Goal: Submit feedback/report problem: Submit feedback/report problem

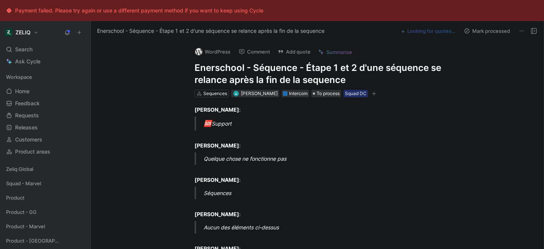
click at [260, 69] on h1 "Enerschool - Séquence - Étape 1 et 2 d'une séquence se relance après la fin de …" at bounding box center [325, 74] width 261 height 24
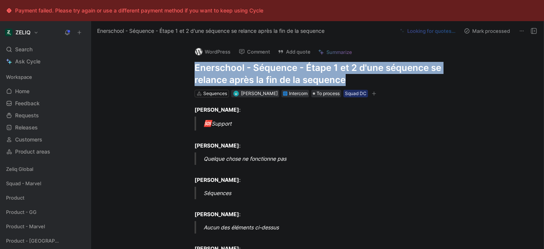
click at [260, 69] on h1 "Enerschool - Séquence - Étape 1 et 2 d'une séquence se relance après la fin de …" at bounding box center [325, 74] width 261 height 24
copy h1 "Enerschool - Séquence - Étape 1 et 2 d'une séquence se relance après la fin de …"
click at [299, 51] on button "Add quote" at bounding box center [294, 51] width 40 height 11
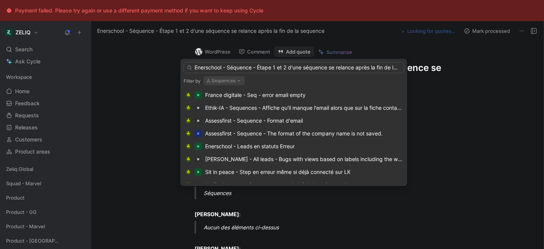
scroll to position [0, 25]
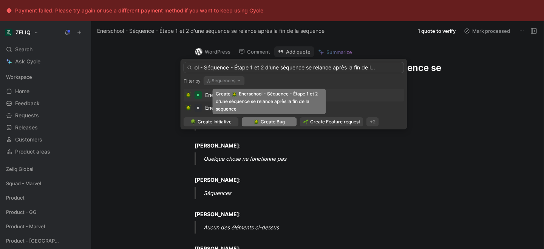
type input "Enerschool - Séquence - Étape 1 et 2 d'une séquence se relance après la fin de …"
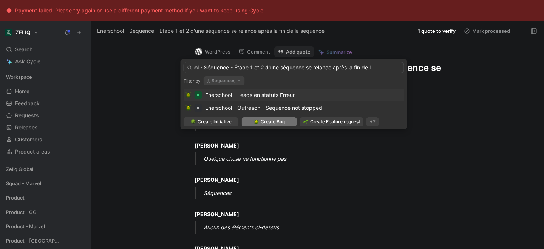
click at [256, 125] on div "Create Bug" at bounding box center [269, 122] width 31 height 8
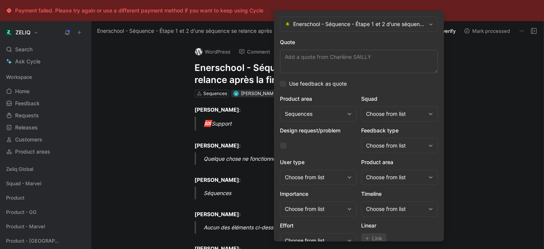
click at [379, 117] on div "Choose from list" at bounding box center [395, 114] width 59 height 9
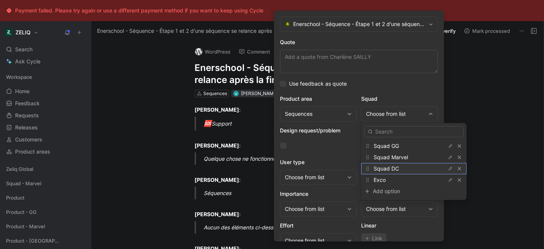
click at [395, 171] on span "Squad DC" at bounding box center [386, 168] width 25 height 6
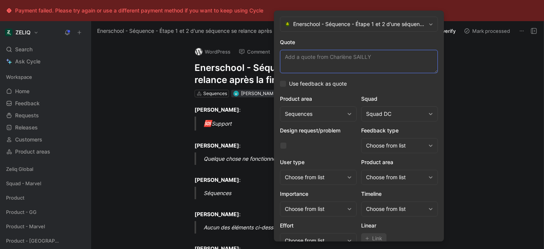
click at [307, 56] on textarea "Quote" at bounding box center [359, 61] width 158 height 23
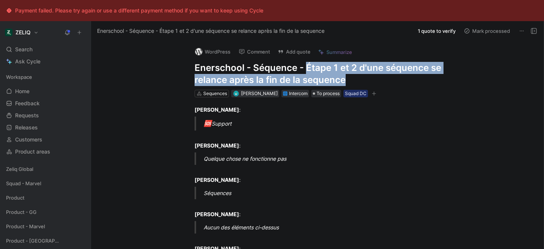
drag, startPoint x: 305, startPoint y: 66, endPoint x: 352, endPoint y: 83, distance: 49.6
click at [352, 83] on h1 "Enerschool - Séquence - Étape 1 et 2 d'une séquence se relance après la fin de …" at bounding box center [325, 74] width 261 height 24
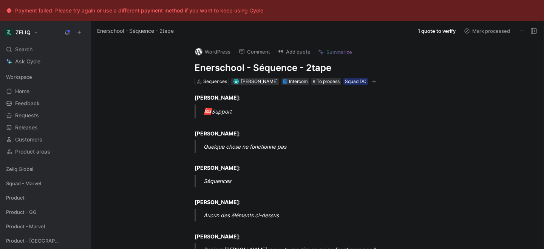
click at [312, 66] on h1 "Enerschool - Séquence - 2tape" at bounding box center [325, 68] width 261 height 12
click at [339, 66] on h1 "Enerschool - Séquence - Étape" at bounding box center [325, 68] width 261 height 12
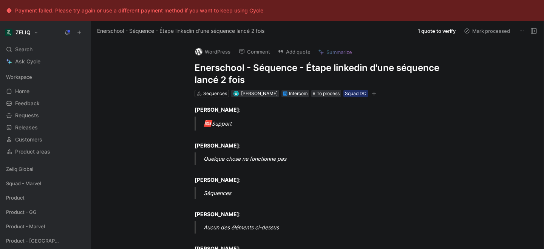
click at [293, 52] on button "Add quote" at bounding box center [294, 51] width 40 height 11
click at [217, 80] on h1 "Enerschool - Séquence - Étape linkedin d'une séquence lancé 2 fois" at bounding box center [325, 74] width 261 height 24
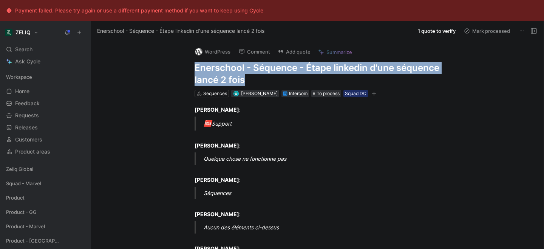
click at [217, 80] on h1 "Enerschool - Séquence - Étape linkedin d'une séquence lancé 2 fois" at bounding box center [325, 74] width 261 height 24
copy h1 "Enerschool - Séquence - Étape linkedin d'une séquence lancé 2 fois"
click at [289, 54] on button "Add quote" at bounding box center [294, 51] width 40 height 11
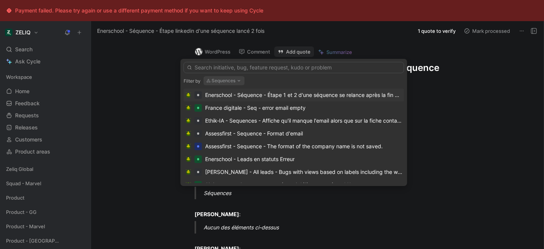
click at [244, 67] on input "text" at bounding box center [294, 67] width 221 height 11
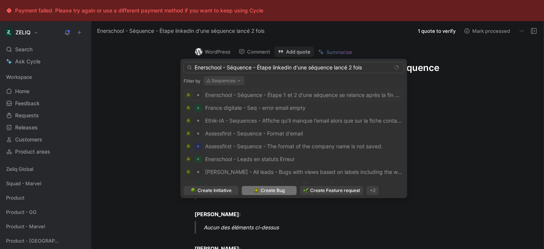
type input "Enerschool - Séquence - Étape linkedin d'une séquence lancé 2 fois"
click at [274, 194] on span "Create Bug" at bounding box center [273, 191] width 24 height 8
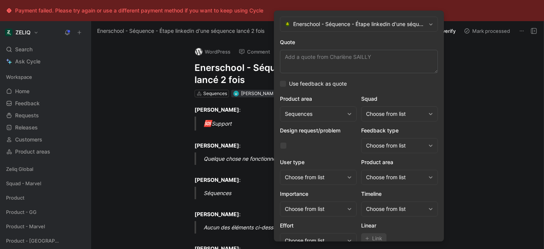
click at [379, 110] on div "Choose from list" at bounding box center [395, 114] width 59 height 9
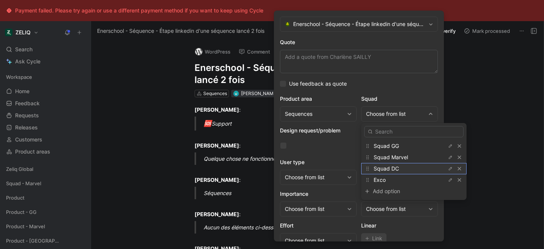
click at [383, 171] on span "Squad DC" at bounding box center [386, 168] width 25 height 6
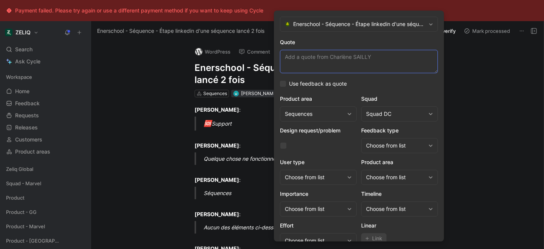
click at [312, 62] on textarea "Quote" at bounding box center [359, 61] width 158 height 23
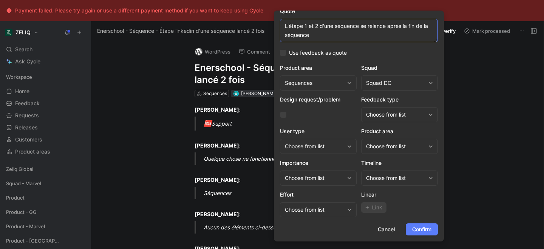
type textarea "L'étape 1 et 2 d'une séquence se relance après la fin de la séquence"
click at [412, 229] on span "Confirm" at bounding box center [421, 229] width 19 height 9
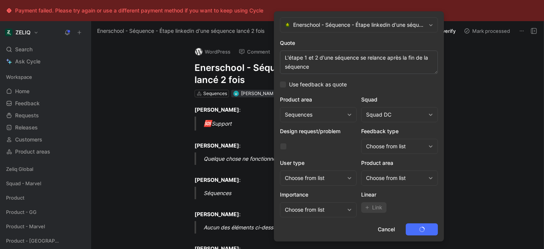
scroll to position [0, 0]
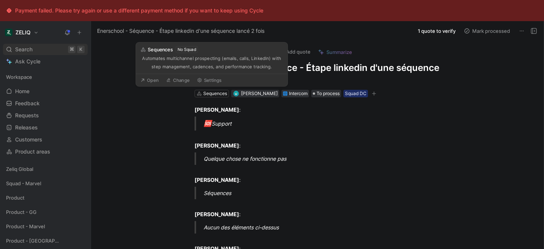
click at [51, 49] on div "Search ⌘ K" at bounding box center [45, 49] width 85 height 11
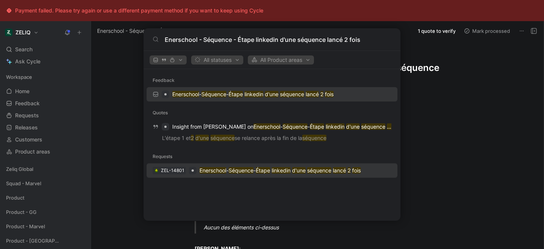
type input "Enerschool - Séquence - Étape linkedin d'une séquence lancé 2 fois"
click at [221, 174] on p "Enerschool - Séquence - Étape linkedin d'une séquence lancé 2 fois" at bounding box center [279, 170] width 161 height 9
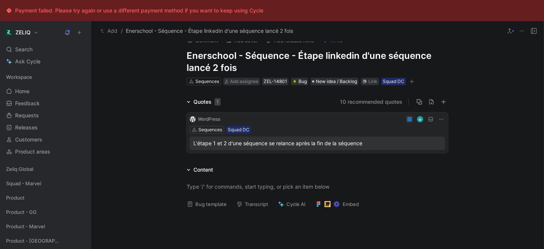
scroll to position [25, 0]
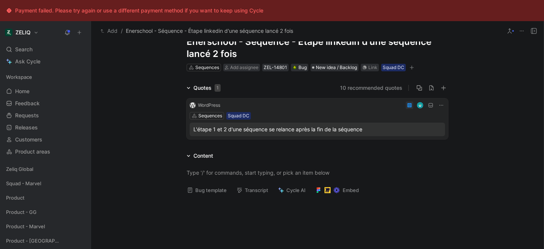
click at [205, 190] on button "Bug template" at bounding box center [207, 190] width 46 height 11
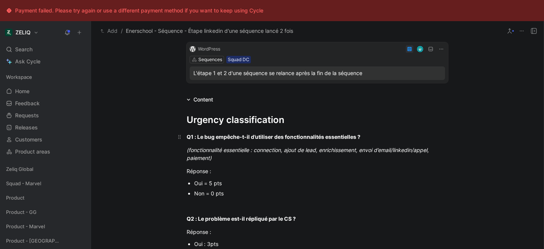
scroll to position [82, 0]
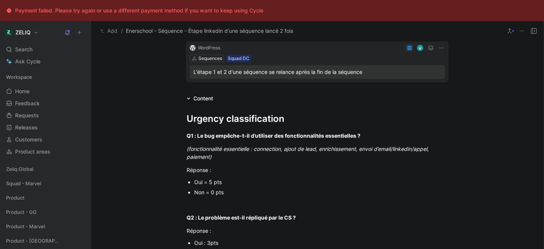
click at [204, 185] on div "Oui = 5 pts" at bounding box center [321, 182] width 254 height 8
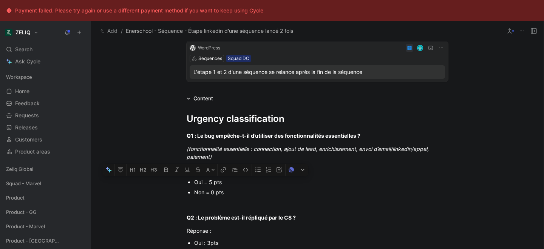
click at [204, 185] on div "Oui = 5 pts" at bounding box center [321, 182] width 254 height 8
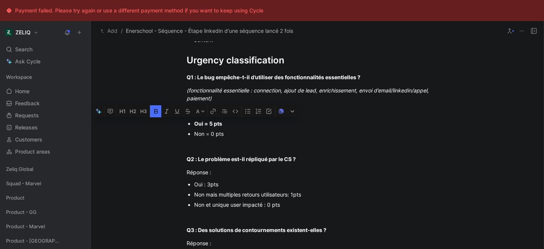
scroll to position [149, 0]
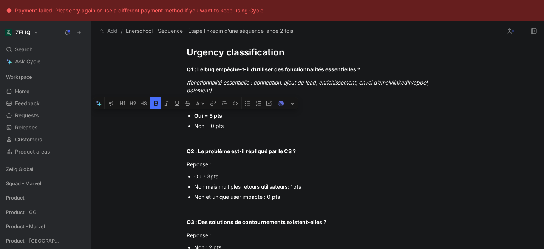
click at [210, 196] on div "Non et unique user impacté : 0 pts" at bounding box center [321, 197] width 254 height 8
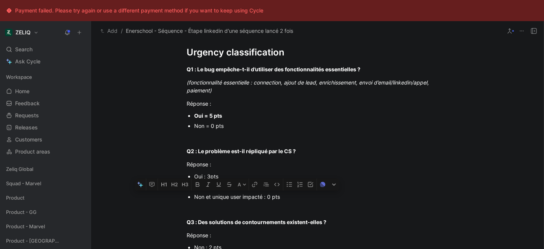
click at [210, 196] on div "Non et unique user impacté : 0 pts" at bounding box center [321, 197] width 254 height 8
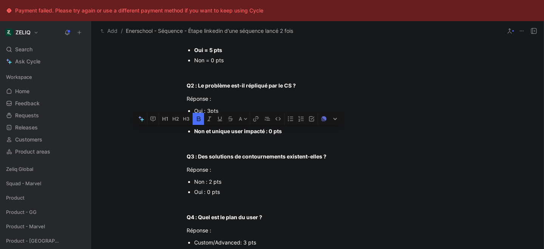
scroll to position [218, 0]
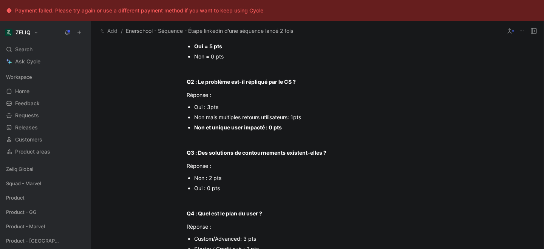
click at [208, 179] on div "Non : 2 pts" at bounding box center [321, 178] width 254 height 8
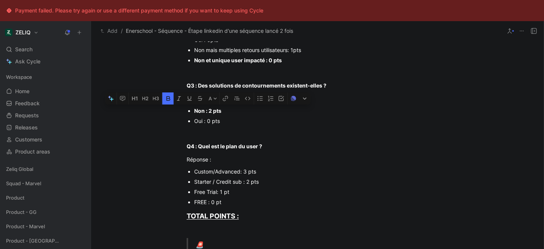
scroll to position [290, 0]
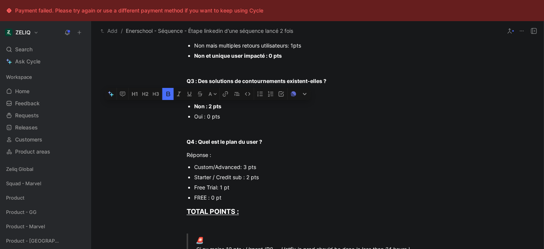
click at [216, 179] on div "Starter / Credit sub : 2 pts" at bounding box center [321, 177] width 254 height 8
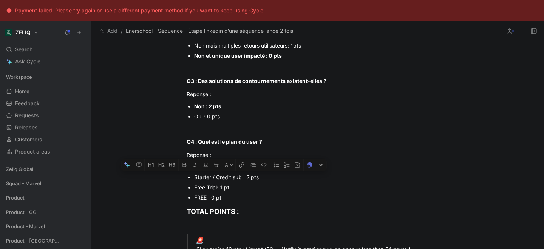
click at [216, 179] on div "Starter / Credit sub : 2 pts" at bounding box center [321, 177] width 254 height 8
click at [123, 187] on div "Urgency classification Q1 : Le bug empêche-t-il d’utiliser des fonctionnalités …" at bounding box center [317, 224] width 452 height 658
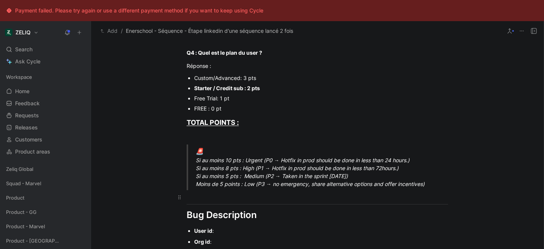
scroll to position [380, 0]
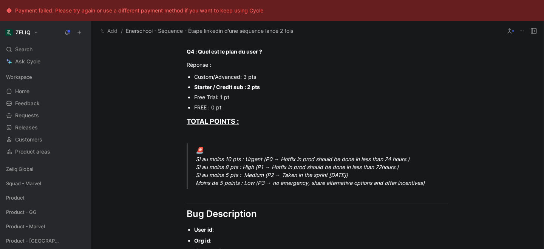
click at [224, 171] on div "🚨 Si au moins 10 pts : Urgent (P0 → Hotfix in prod should be done in less than …" at bounding box center [326, 167] width 261 height 42
click at [224, 169] on div "🚨 Si au moins 10 pts : Urgent (P0 → Hotfix in prod should be done in less than …" at bounding box center [326, 167] width 261 height 42
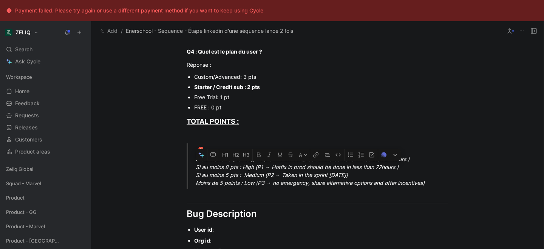
drag, startPoint x: 196, startPoint y: 167, endPoint x: 459, endPoint y: 165, distance: 262.9
click at [459, 165] on blockquote "🚨 Si au moins 10 pts : Urgent (P0 → Hotfix in prod should be done in less than …" at bounding box center [317, 167] width 290 height 46
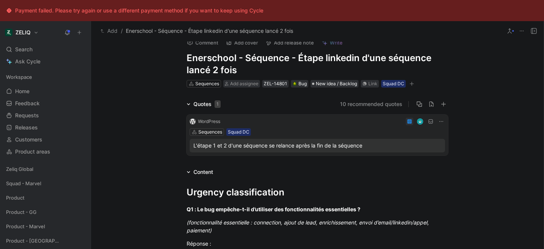
scroll to position [0, 0]
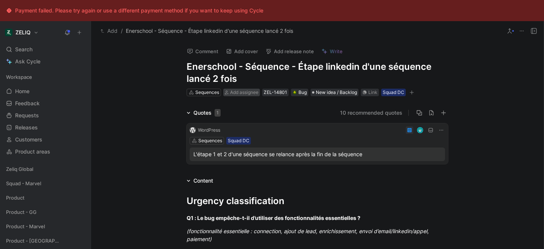
click at [239, 93] on span "Add assignee" at bounding box center [244, 93] width 28 height 6
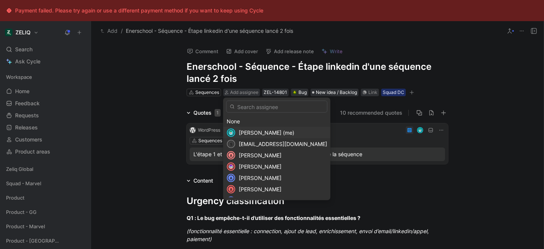
click at [253, 134] on span "[PERSON_NAME] (me)" at bounding box center [267, 133] width 56 height 6
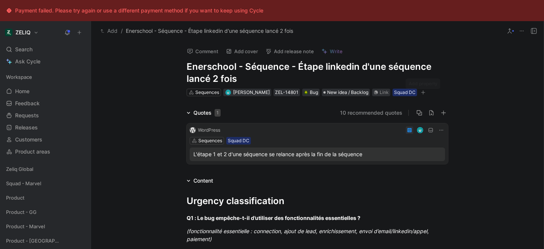
click at [420, 95] on button "button" at bounding box center [423, 93] width 8 height 8
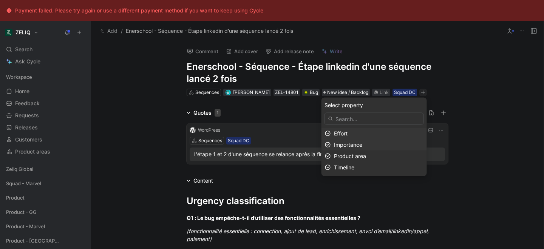
click at [362, 144] on span "Importance" at bounding box center [348, 145] width 28 height 6
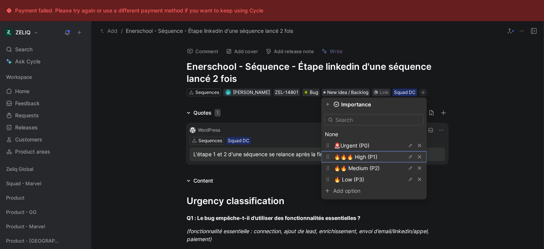
click at [363, 156] on span "🔥🔥🔥 High (P1)" at bounding box center [355, 157] width 43 height 6
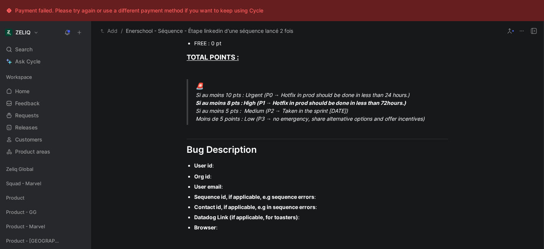
scroll to position [451, 0]
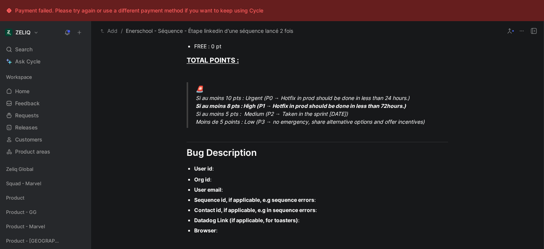
click at [240, 170] on div "User id :" at bounding box center [321, 169] width 254 height 8
click at [227, 177] on div "Org id :" at bounding box center [321, 180] width 254 height 8
paste div
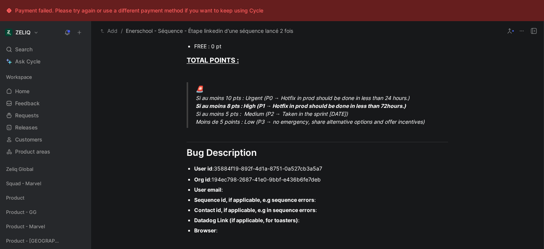
click at [237, 189] on div "User email :" at bounding box center [321, 190] width 254 height 8
click at [326, 201] on div "Sequence id, if applicable, e.g sequence errors :" at bounding box center [321, 200] width 254 height 8
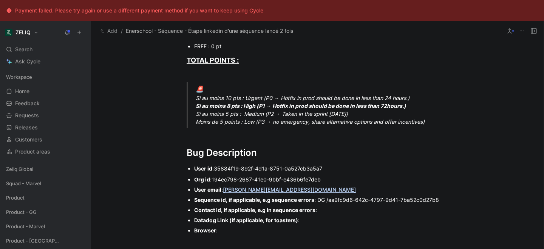
click at [335, 213] on div "Contact id, if applicable, e.g in sequence errors :" at bounding box center [321, 210] width 254 height 8
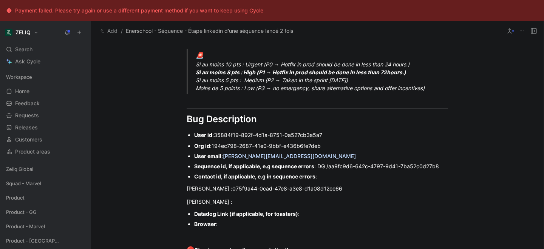
scroll to position [486, 0]
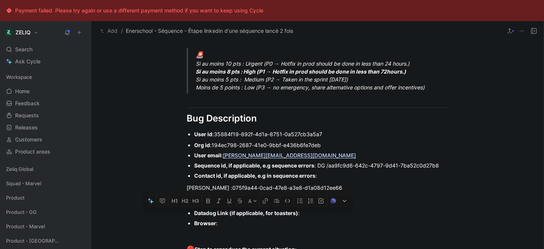
drag, startPoint x: 305, startPoint y: 213, endPoint x: 166, endPoint y: 217, distance: 139.1
click at [166, 217] on div "Urgency classification Q1 : Le bug empêche-t-il d’utiliser des fonctionnalités …" at bounding box center [317, 53] width 452 height 686
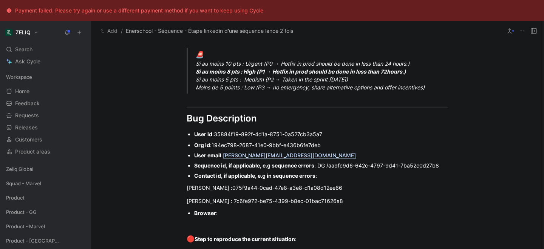
click at [222, 217] on div "Browser :" at bounding box center [321, 213] width 254 height 8
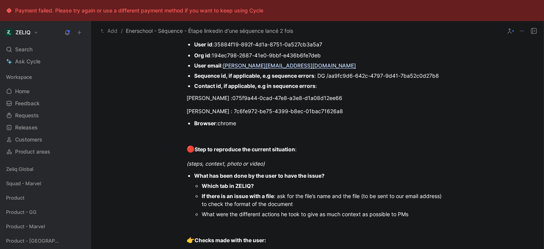
scroll to position [577, 0]
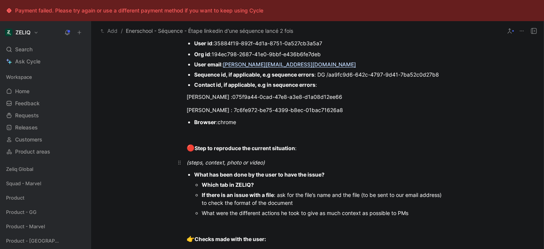
click at [279, 163] on div "(steps, context, photo or video)" at bounding box center [317, 163] width 261 height 8
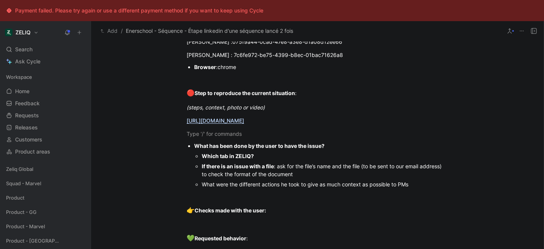
scroll to position [633, 0]
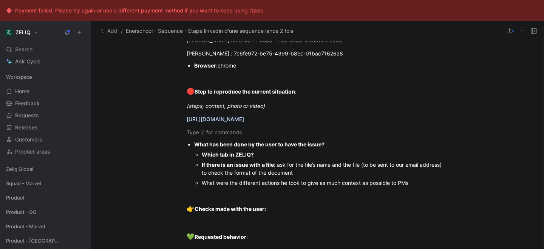
click at [289, 153] on div "Which tab in ZELIQ?" at bounding box center [325, 155] width 246 height 8
drag, startPoint x: 298, startPoint y: 176, endPoint x: 190, endPoint y: 167, distance: 108.4
click at [190, 167] on ul "What has been done by the user to have the issue? Which tab in ZELIQ? Séquence …" at bounding box center [317, 163] width 290 height 49
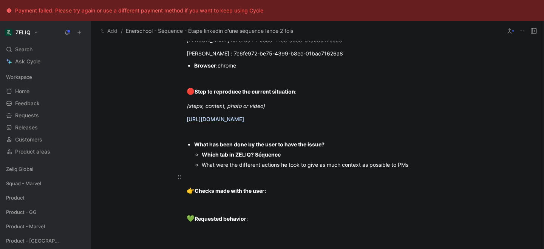
click at [236, 175] on div at bounding box center [317, 177] width 261 height 8
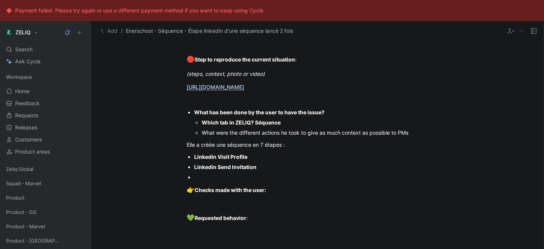
scroll to position [670, 0]
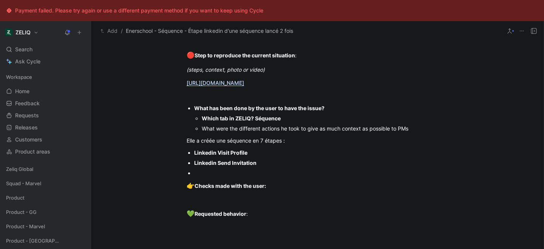
click at [199, 176] on div at bounding box center [321, 173] width 254 height 8
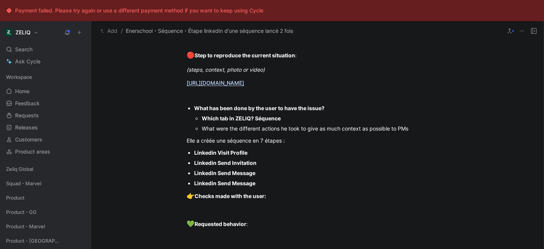
click at [193, 154] on ul "Linkedin Visit Profile Linkedin Send Invitation Linkedin Send Message Linkedin …" at bounding box center [317, 168] width 290 height 41
click at [194, 163] on span "Linkedin Send Invitation" at bounding box center [225, 163] width 62 height 6
click at [195, 174] on span "Linkedin Send Message" at bounding box center [224, 173] width 61 height 6
click at [193, 183] on ul "1- Linkedin Visit Profile 2- Linkedin Send Invitation 3-Linkedin Send Message L…" at bounding box center [317, 168] width 290 height 41
click at [273, 182] on div "5-Linkedin Send Message" at bounding box center [321, 183] width 254 height 8
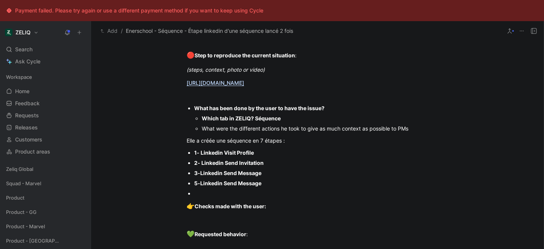
click at [195, 196] on div at bounding box center [321, 194] width 254 height 8
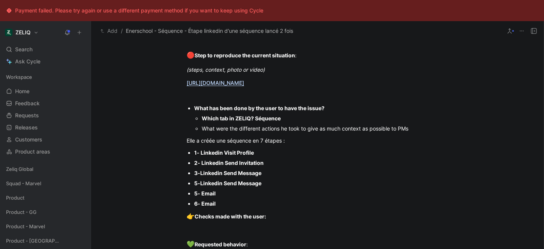
click at [237, 204] on div "6- Email" at bounding box center [321, 204] width 254 height 8
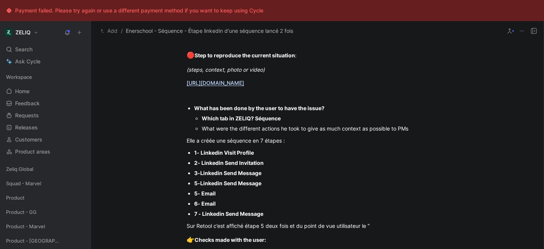
click at [213, 184] on span "5-Linkedin Send Message" at bounding box center [227, 183] width 67 height 6
copy span "5-Linkedin Send Message"
click at [378, 228] on div "Sur Retool c’est affiché étape 5 deux fois et du point de vue utilisateur le “" at bounding box center [317, 226] width 261 height 8
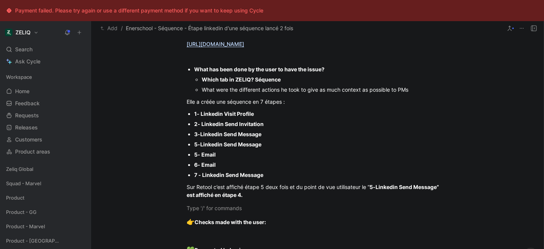
scroll to position [709, 0]
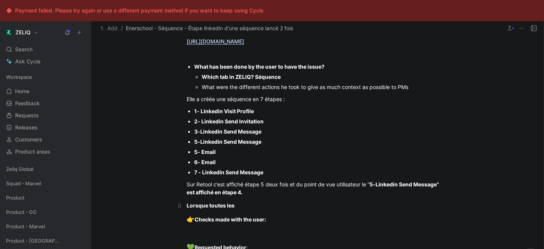
click at [246, 205] on div "Lorsque toutes les" at bounding box center [317, 206] width 261 height 8
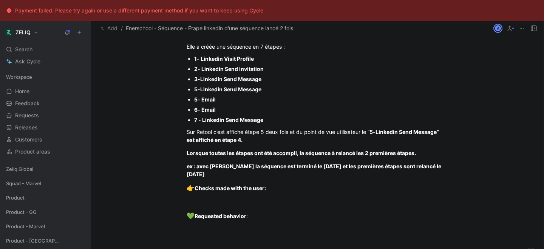
scroll to position [761, 0]
click at [238, 178] on p "ex : avec Jean hervé Gondras la séquence est terminé le 12 mai et les premières…" at bounding box center [317, 170] width 290 height 20
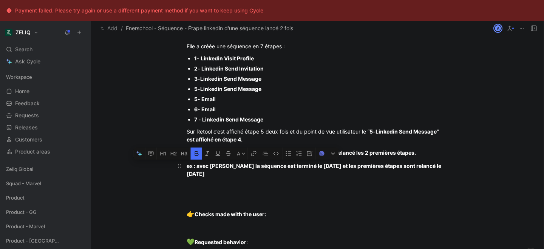
drag, startPoint x: 210, startPoint y: 165, endPoint x: 261, endPoint y: 169, distance: 51.1
click at [261, 169] on strong "ex : avec Jean hervé Gondras la séquence est terminé le 12 mai et les premières…" at bounding box center [315, 170] width 256 height 14
copy strong "Jean hervé Gondras"
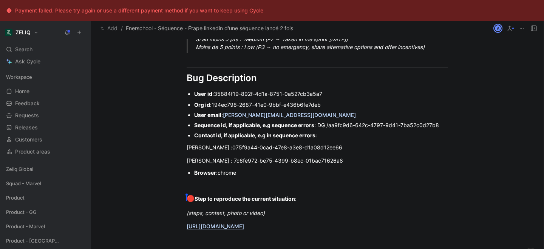
scroll to position [512, 0]
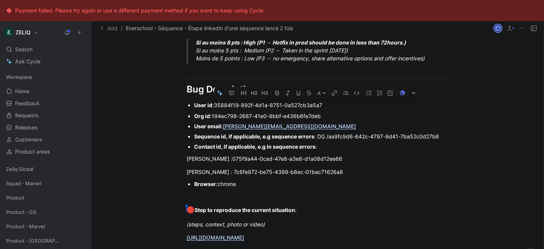
drag, startPoint x: 193, startPoint y: 105, endPoint x: 443, endPoint y: 141, distance: 252.2
click at [443, 141] on div "Urgency classification Q1 : Le bug empêche-t-il d’utiliser des fonctionnalités …" at bounding box center [317, 99] width 452 height 838
copy div "User id : 35884f19-892f-4d1a-8751-0a527cb3a5a7 Org id : 194ec798-2687-41e0-9bbf…"
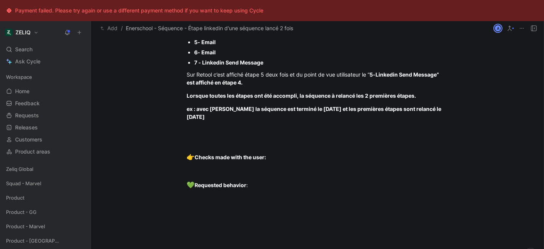
scroll to position [821, 0]
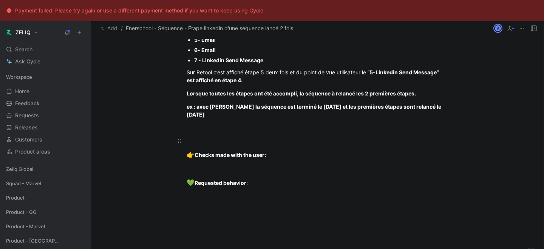
click at [218, 142] on div at bounding box center [317, 141] width 261 height 8
click at [190, 130] on div at bounding box center [317, 128] width 261 height 8
click at [187, 128] on span "Jean-Christophe Labert" at bounding box center [208, 128] width 43 height 6
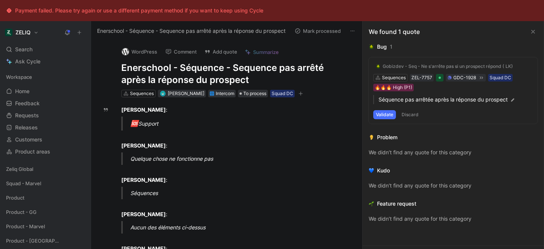
click at [189, 68] on h1 "Enerschool - Séquence - Sequence pas arrêté après la réponse du prospect" at bounding box center [234, 74] width 227 height 24
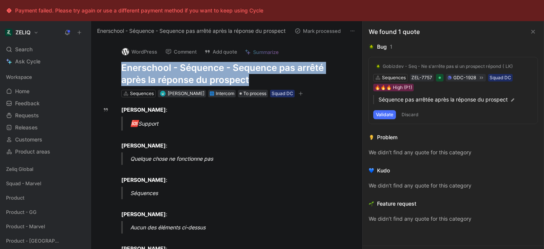
click at [189, 68] on h1 "Enerschool - Séquence - Sequence pas arrêté après la réponse du prospect" at bounding box center [234, 74] width 227 height 24
copy h1 "Enerschool - Séquence - Sequence pas arrêté après la réponse du prospect"
click at [219, 54] on button "Add quote" at bounding box center [221, 51] width 40 height 11
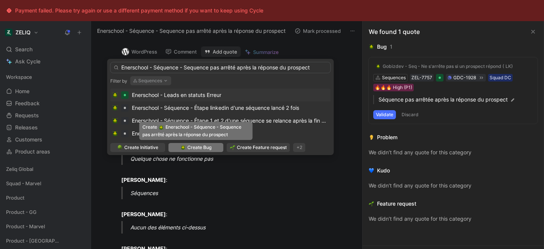
type input "Enerschool - Séquence - Sequence pas arrêté après la réponse du prospect"
click at [205, 150] on span "Create Bug" at bounding box center [199, 148] width 24 height 8
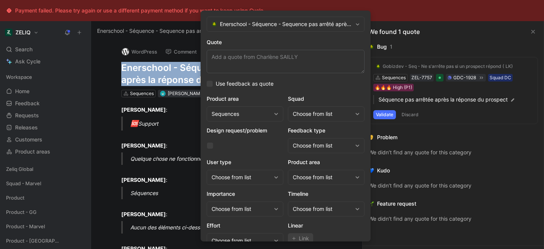
click at [311, 121] on div "Choose from list" at bounding box center [326, 114] width 77 height 15
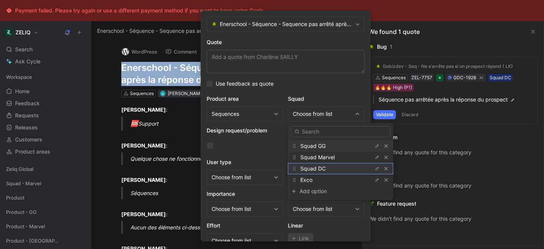
click at [335, 167] on div "Squad DC" at bounding box center [328, 168] width 57 height 9
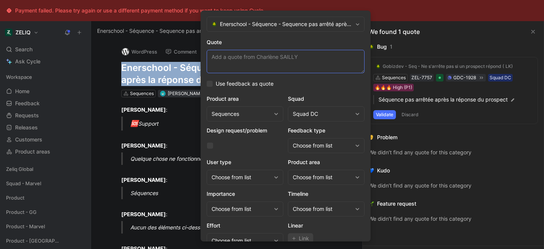
click at [256, 56] on textarea "Quote" at bounding box center [286, 61] width 158 height 23
click at [241, 59] on textarea "Quote" at bounding box center [286, 61] width 158 height 23
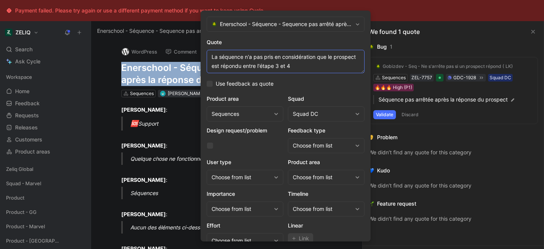
scroll to position [31, 0]
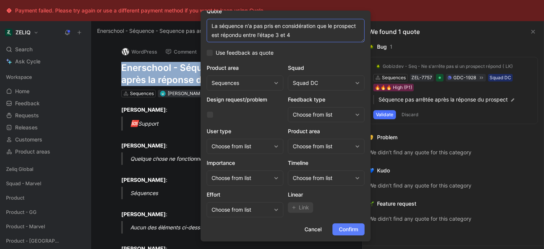
type textarea "La séquence n'a pas pris en considération que le prospect est répondu entre l'é…"
click at [349, 233] on span "Confirm" at bounding box center [348, 229] width 19 height 9
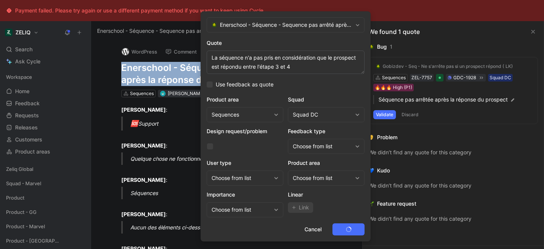
scroll to position [0, 0]
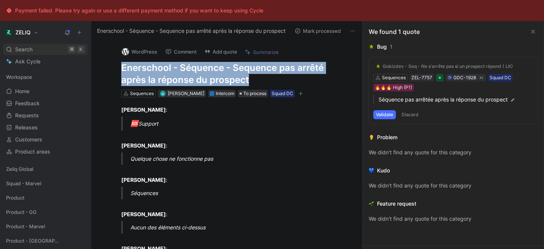
click at [39, 45] on div "Search ⌘ K" at bounding box center [45, 49] width 85 height 11
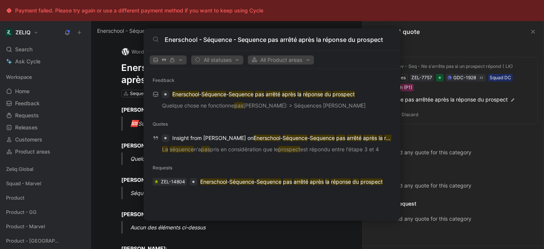
type input "Enerschool - Séquence - Sequence pas arrêté après la réponse du prospect"
click at [86, 99] on body "Payment failed. Please try again or use a different payment method if you want …" at bounding box center [272, 124] width 544 height 249
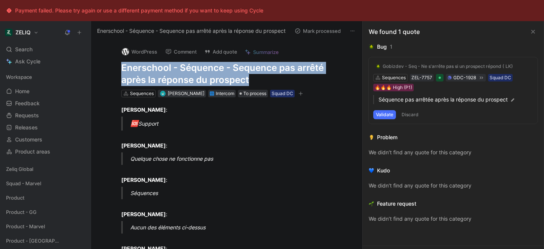
click at [210, 70] on h1 "Enerschool - Séquence - Sequence pas arrêté après la réponse du prospect" at bounding box center [234, 74] width 227 height 24
copy h1 "Enerschool - Séquence - Sequence pas arrêté après la réponse du prospect"
click at [46, 40] on div "ZELIQ Search ⌘ K Ask Cycle Workspace Home G then H Feedback G then F Requests G…" at bounding box center [45, 135] width 91 height 228
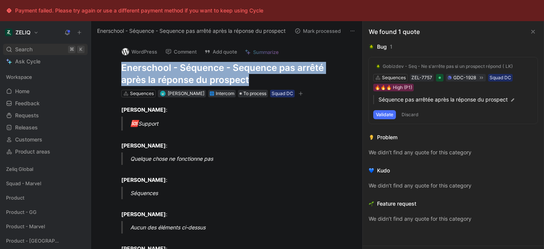
click at [43, 48] on div "Search ⌘ K" at bounding box center [45, 49] width 85 height 11
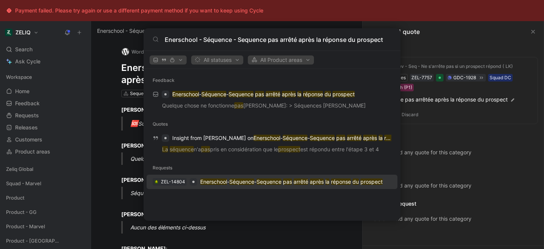
type input "Enerschool - Séquence - Sequence pas arrêté après la réponse du prospect"
click at [225, 181] on mark "Enerschool" at bounding box center [213, 182] width 27 height 6
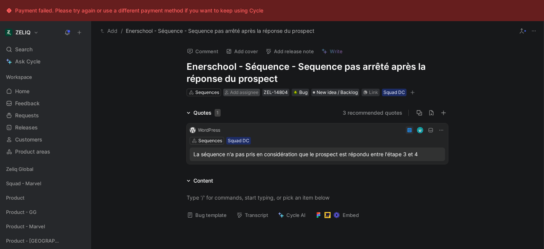
click at [235, 94] on span "Add assignee" at bounding box center [244, 93] width 28 height 6
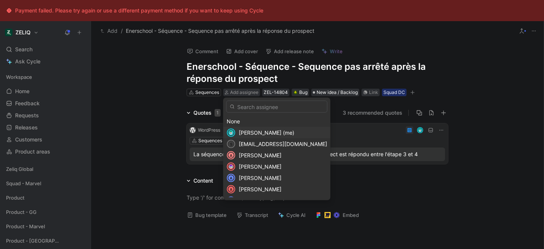
click at [247, 128] on div "[PERSON_NAME] (me)" at bounding box center [283, 132] width 88 height 9
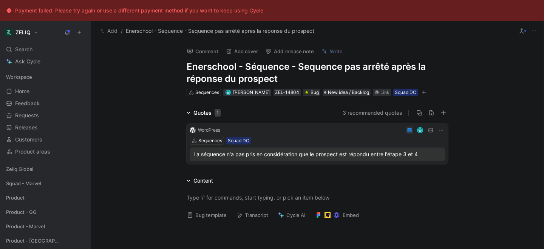
click at [200, 215] on button "Bug template" at bounding box center [207, 215] width 46 height 11
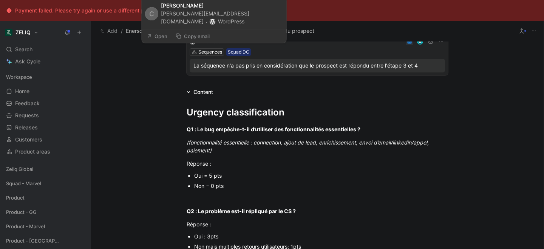
scroll to position [91, 0]
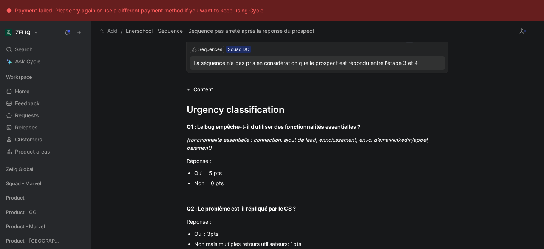
click at [208, 173] on div "Oui = 5 pts" at bounding box center [321, 173] width 254 height 8
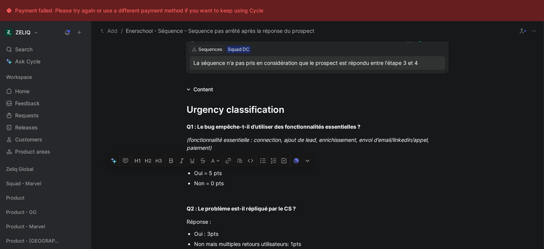
click at [208, 173] on div "Oui = 5 pts" at bounding box center [321, 173] width 254 height 8
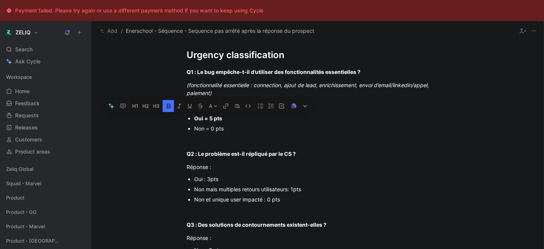
scroll to position [148, 0]
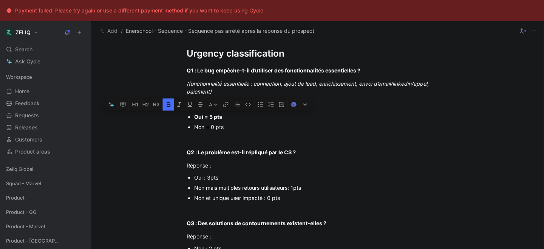
click at [224, 200] on div "Non et unique user impacté : 0 pts" at bounding box center [321, 198] width 254 height 8
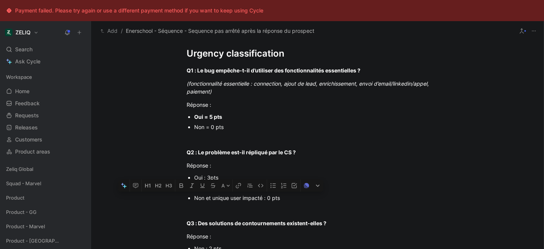
click at [224, 200] on div "Non et unique user impacté : 0 pts" at bounding box center [321, 198] width 254 height 8
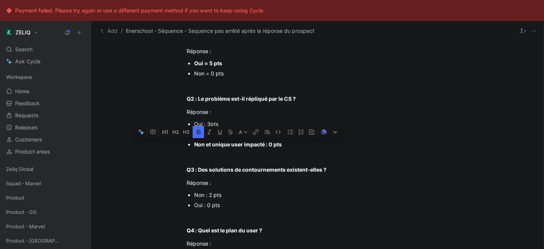
scroll to position [203, 0]
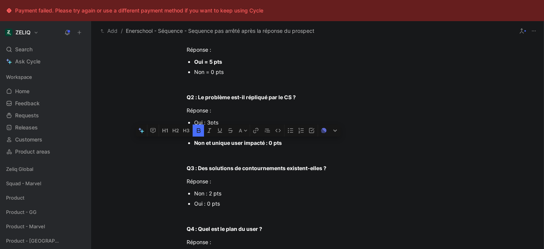
click at [208, 195] on div "Non : 2 pts" at bounding box center [321, 194] width 254 height 8
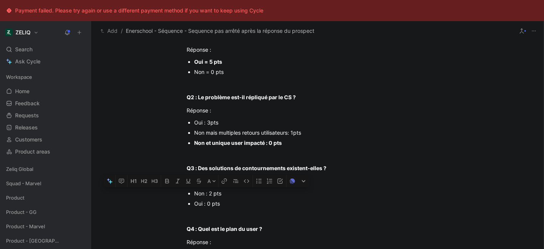
click at [208, 195] on div "Non : 2 pts" at bounding box center [321, 194] width 254 height 8
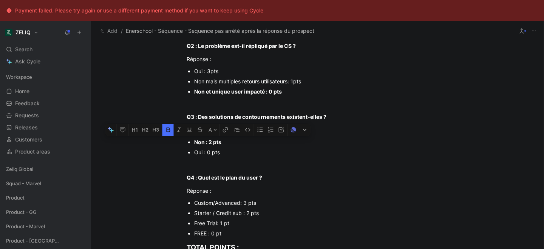
scroll to position [255, 0]
click at [213, 214] on div "Starter / Credit sub : 2 pts" at bounding box center [321, 213] width 254 height 8
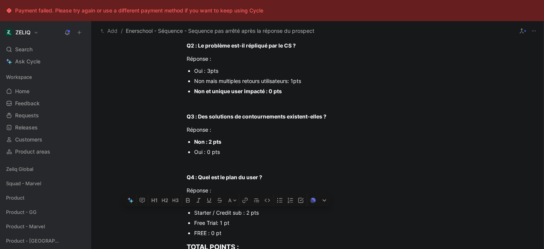
click at [213, 214] on div "Starter / Credit sub : 2 pts" at bounding box center [321, 213] width 254 height 8
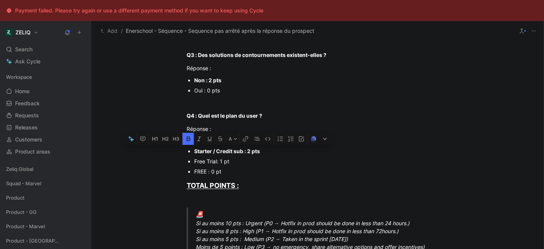
scroll to position [323, 0]
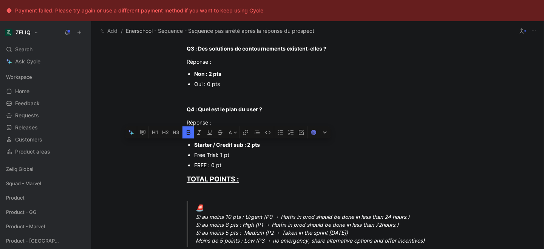
click at [245, 224] on div "🚨 Si au moins 10 pts : Urgent (P0 → Hotfix in prod should be done in less than …" at bounding box center [326, 225] width 261 height 42
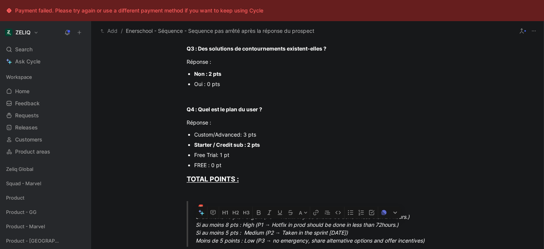
drag, startPoint x: 196, startPoint y: 227, endPoint x: 415, endPoint y: 226, distance: 219.8
click at [415, 226] on div "🚨 Si au moins 10 pts : Urgent (P0 → Hotfix in prod should be done in less than …" at bounding box center [326, 225] width 261 height 42
click at [139, 166] on div "Urgency classification Q1 : Le bug empêche-t-il d’utiliser des fonctionnalités …" at bounding box center [317, 192] width 452 height 658
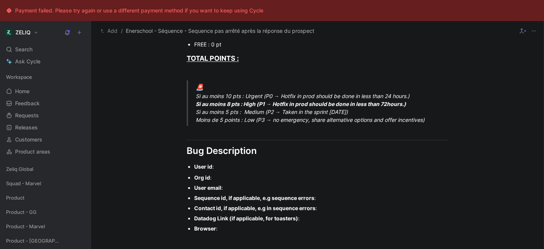
scroll to position [445, 0]
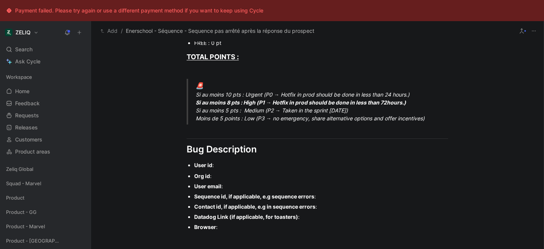
click at [223, 164] on div "User id :" at bounding box center [321, 165] width 254 height 8
drag, startPoint x: 193, startPoint y: 164, endPoint x: 339, endPoint y: 198, distance: 150.4
click at [339, 198] on div "Urgency classification Q1 : Le bug empêche-t-il d’utiliser des fonctionnalités …" at bounding box center [317, 70] width 452 height 658
drag, startPoint x: 193, startPoint y: 165, endPoint x: 346, endPoint y: 202, distance: 157.4
click at [346, 202] on div "Urgency classification Q1 : Le bug empêche-t-il d’utiliser des fonctionnalités …" at bounding box center [317, 70] width 452 height 658
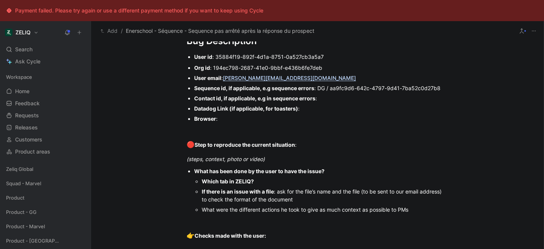
scroll to position [548, 0]
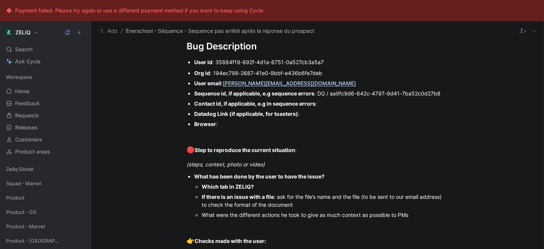
click at [327, 105] on div "Contact id, if applicable, e.g in sequence errors :" at bounding box center [321, 104] width 254 height 8
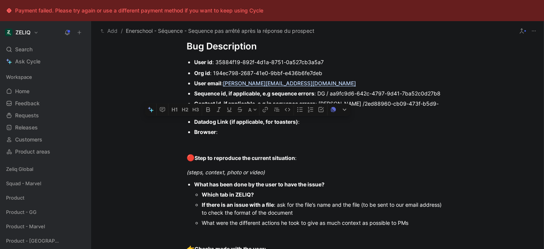
drag, startPoint x: 311, startPoint y: 124, endPoint x: 188, endPoint y: 122, distance: 122.4
click at [188, 122] on ul "Org id : 194ec798-2687-41e0-9bbf-e436b6fe7deb User email : [PERSON_NAME][EMAIL_…" at bounding box center [317, 102] width 290 height 69
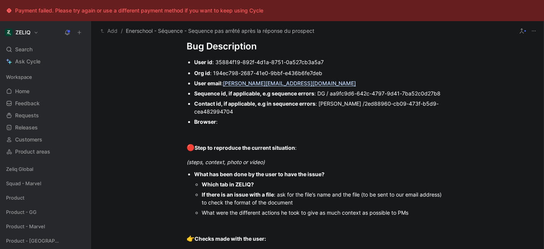
click at [233, 121] on div "Browser :" at bounding box center [321, 122] width 254 height 8
click at [301, 163] on div "(steps, context, photo or video)" at bounding box center [317, 162] width 261 height 8
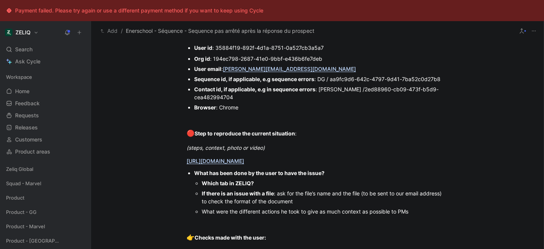
scroll to position [565, 0]
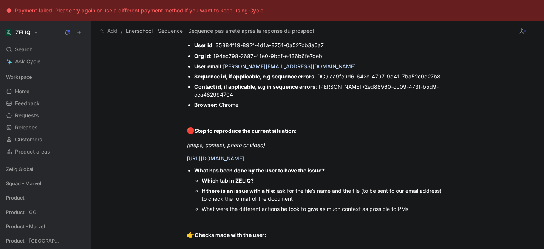
click at [269, 182] on div "Which tab in ZELIQ?" at bounding box center [325, 181] width 246 height 8
drag, startPoint x: 301, startPoint y: 199, endPoint x: 199, endPoint y: 191, distance: 102.6
click at [199, 191] on ul "Which tab in ZELIQ? sequence If there is an issue with a file : ask for the fil…" at bounding box center [321, 195] width 254 height 39
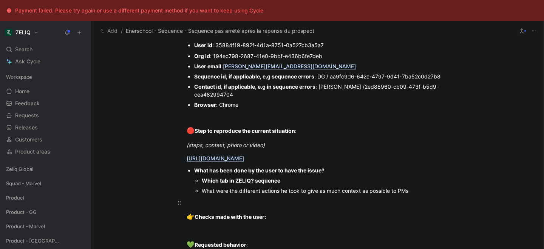
click at [219, 198] on p at bounding box center [317, 203] width 290 height 12
click at [189, 204] on div "La séquence DG qui a déjà eu un problème" at bounding box center [317, 203] width 261 height 8
click at [312, 204] on div "Dans la séquence DG qui a déjà eu un problème" at bounding box center [317, 203] width 261 height 8
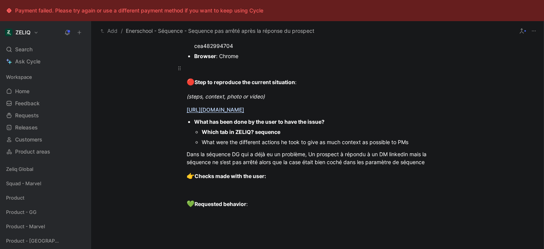
scroll to position [615, 0]
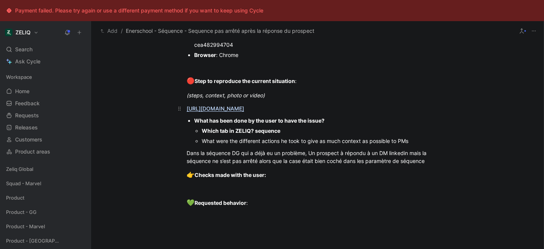
click at [378, 110] on div "[URL][DOMAIN_NAME]" at bounding box center [317, 109] width 261 height 8
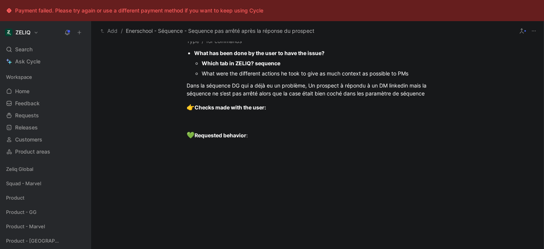
scroll to position [708, 0]
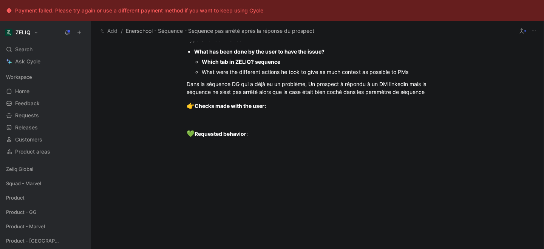
click at [344, 32] on div at bounding box center [317, 27] width 261 height 10
click at [213, 46] on p at bounding box center [317, 39] width 290 height 12
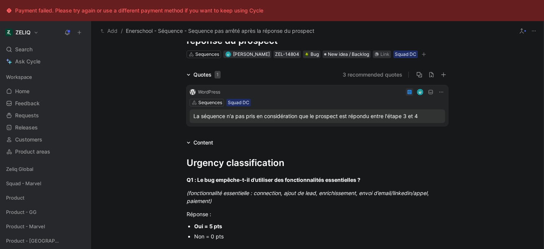
scroll to position [0, 0]
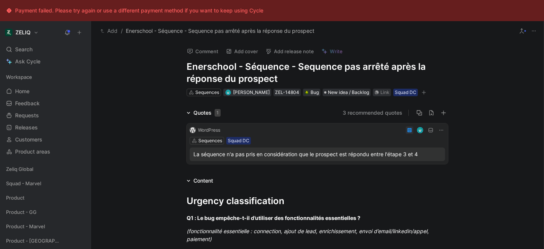
click at [424, 92] on icon "button" at bounding box center [424, 92] width 5 height 5
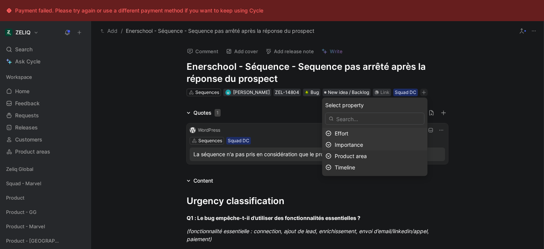
click at [354, 146] on span "Importance" at bounding box center [349, 145] width 28 height 6
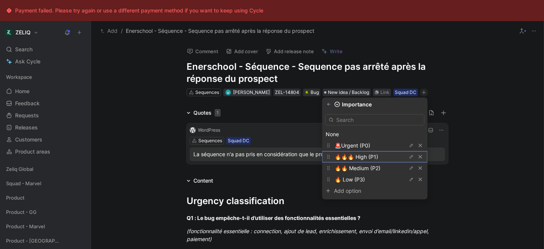
click at [354, 158] on span "🔥🔥🔥 High (P1)" at bounding box center [356, 157] width 43 height 6
